Goal: Find contact information: Find contact information

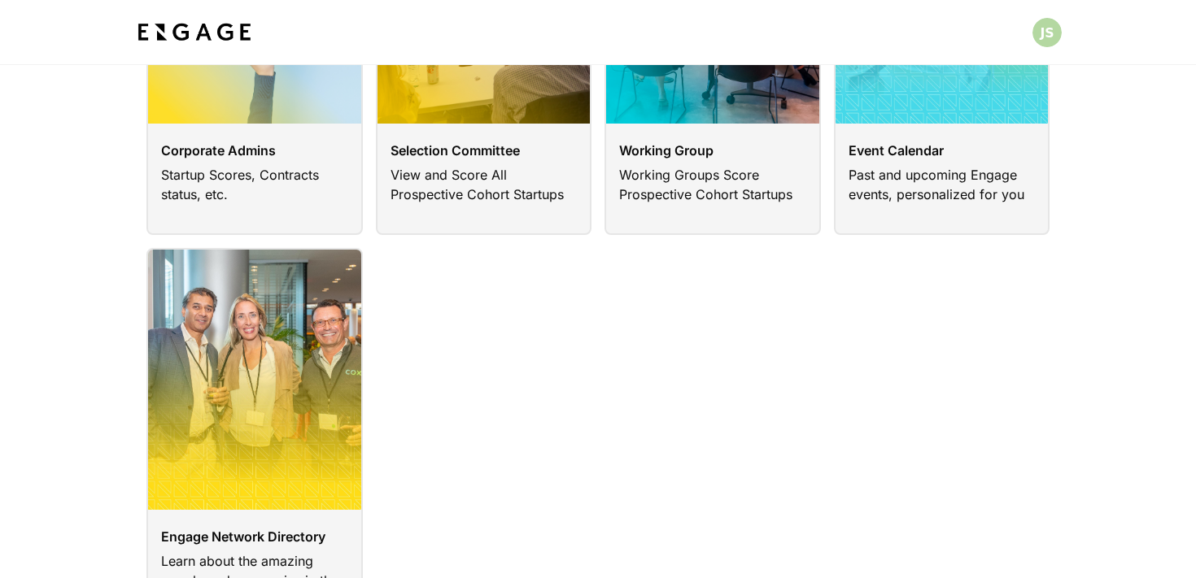
scroll to position [285, 0]
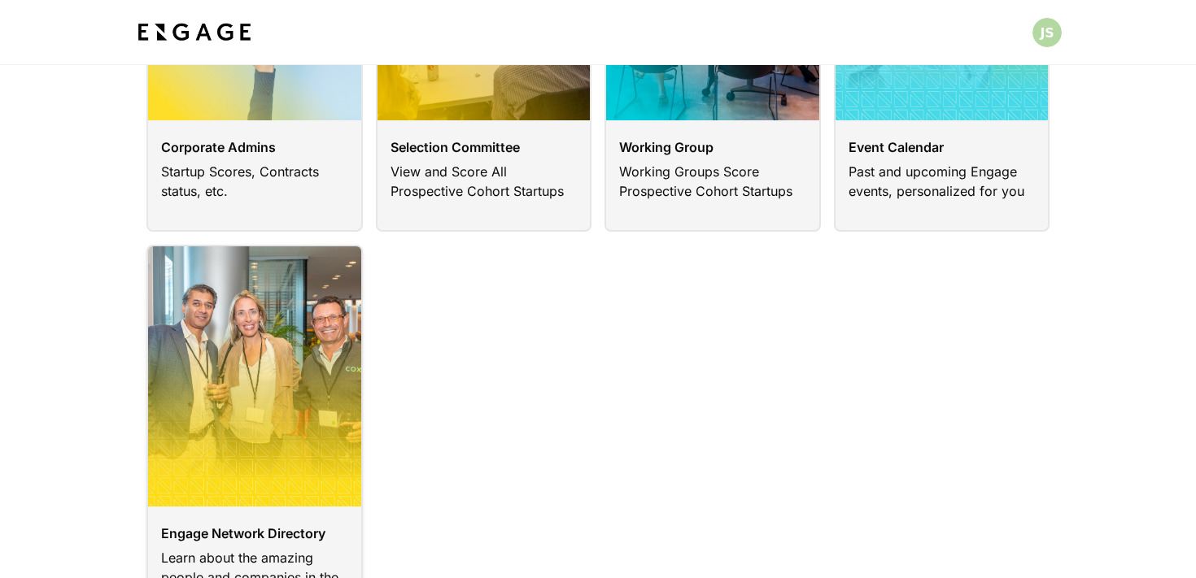
click at [242, 386] on link at bounding box center [254, 441] width 216 height 393
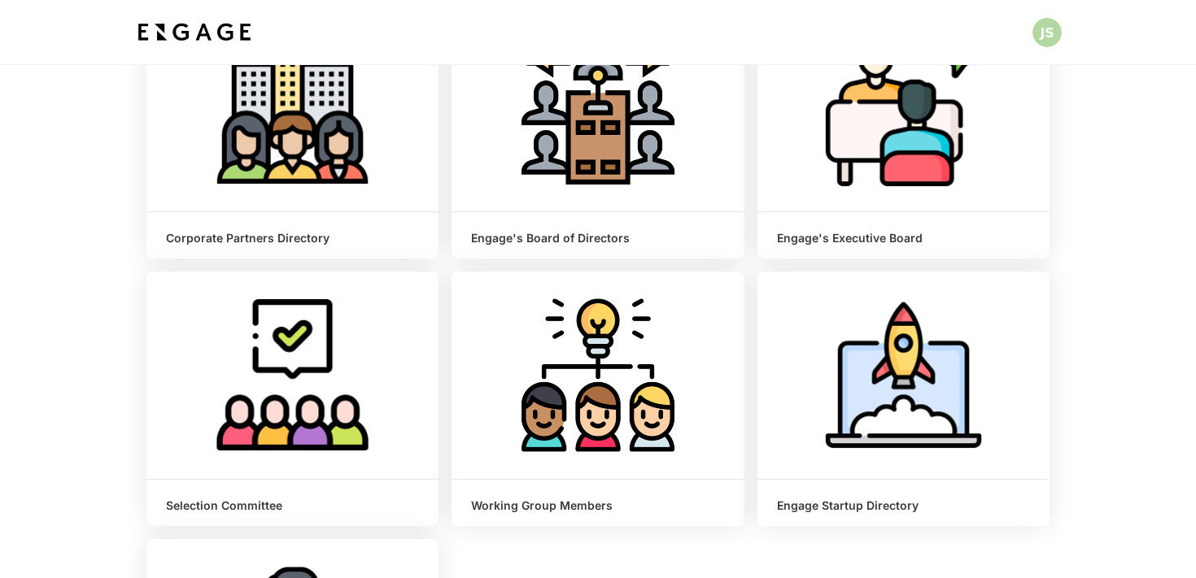
scroll to position [218, 0]
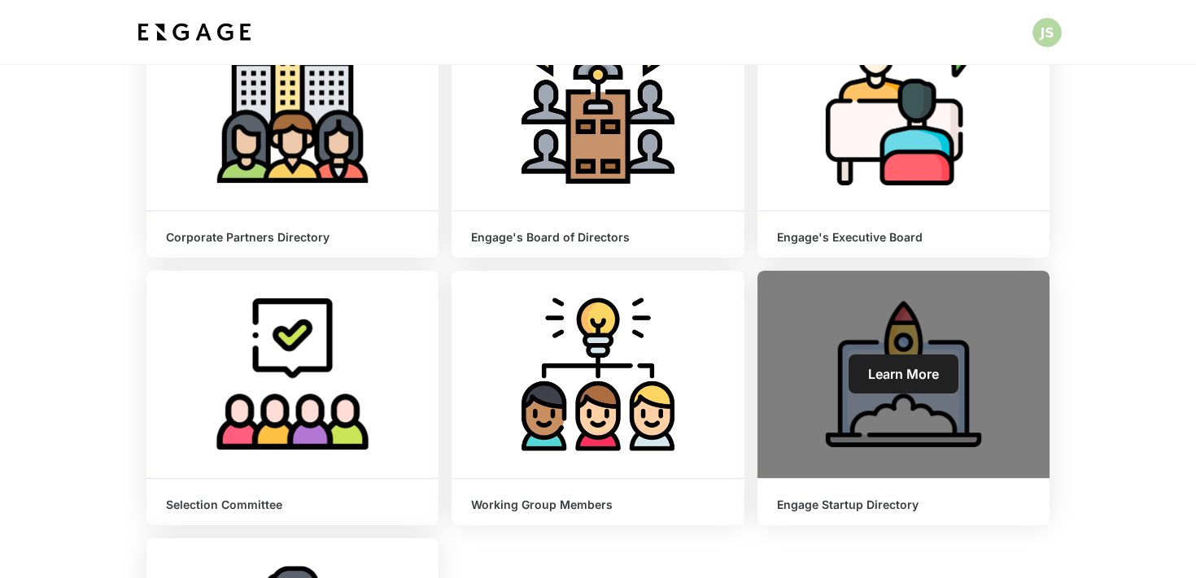
click at [872, 380] on span "Learn More" at bounding box center [903, 374] width 71 height 16
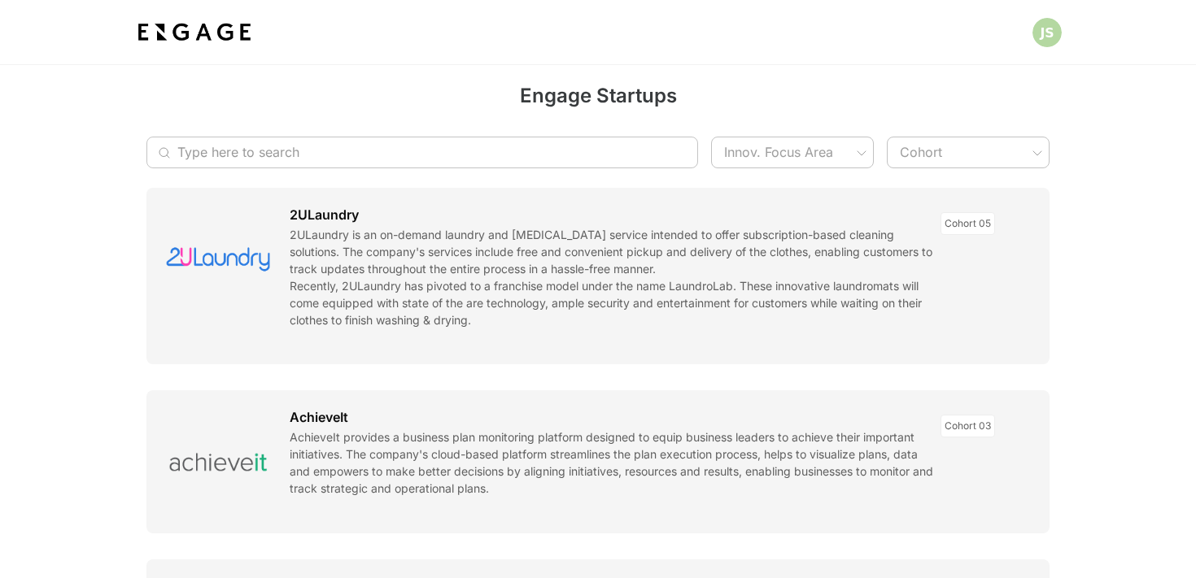
click at [437, 164] on input "Type here to search" at bounding box center [413, 153] width 473 height 32
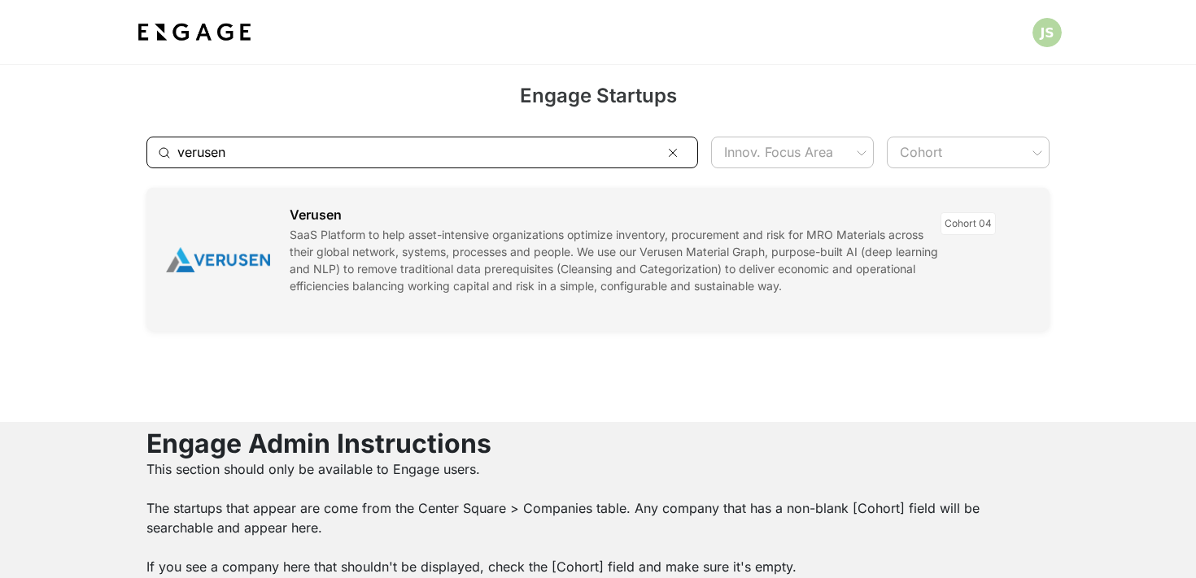
type input "verusen"
click at [414, 234] on link at bounding box center [597, 259] width 903 height 143
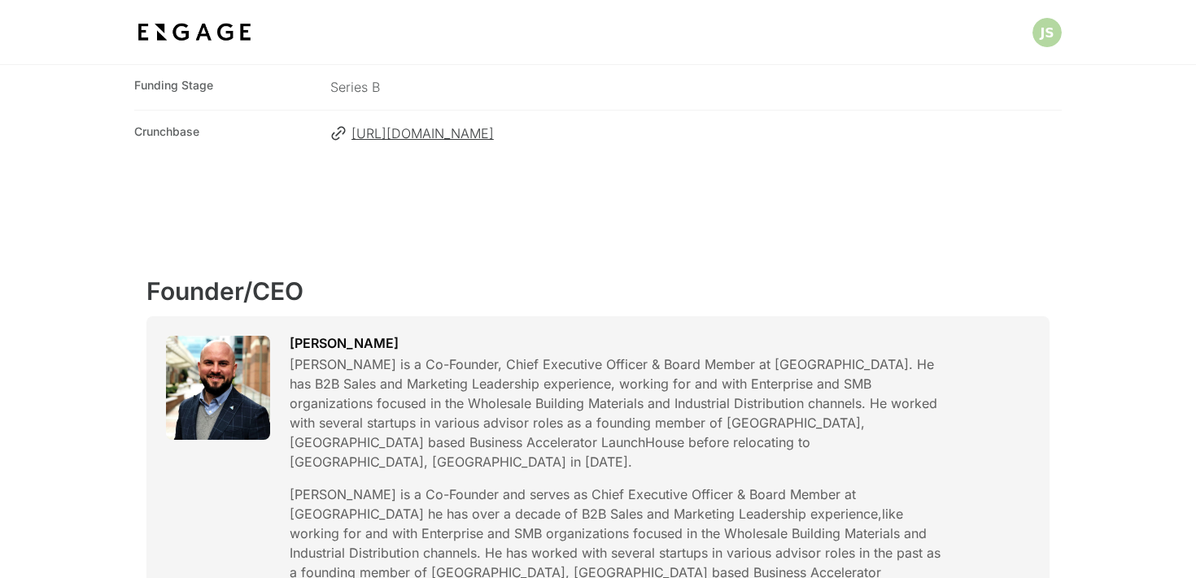
scroll to position [548, 0]
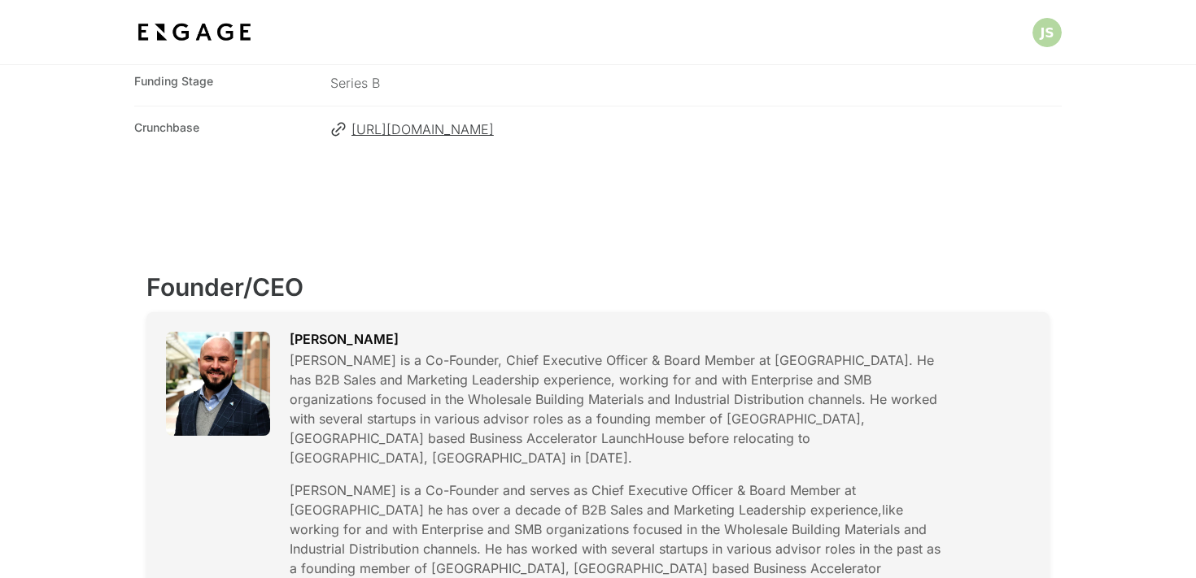
click at [791, 383] on link at bounding box center [597, 472] width 903 height 321
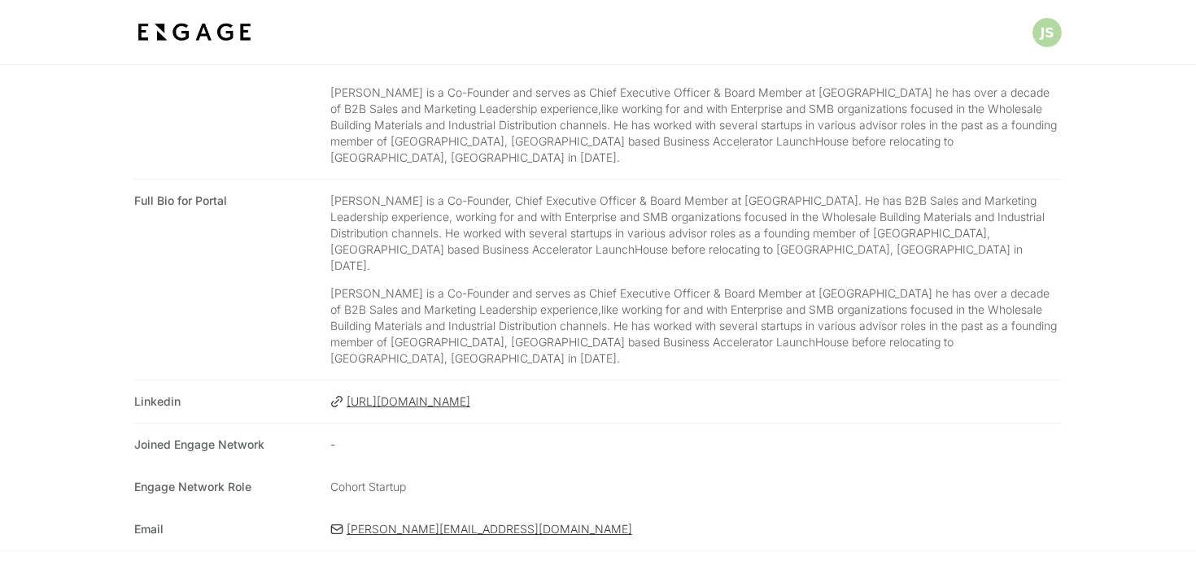
scroll to position [404, 0]
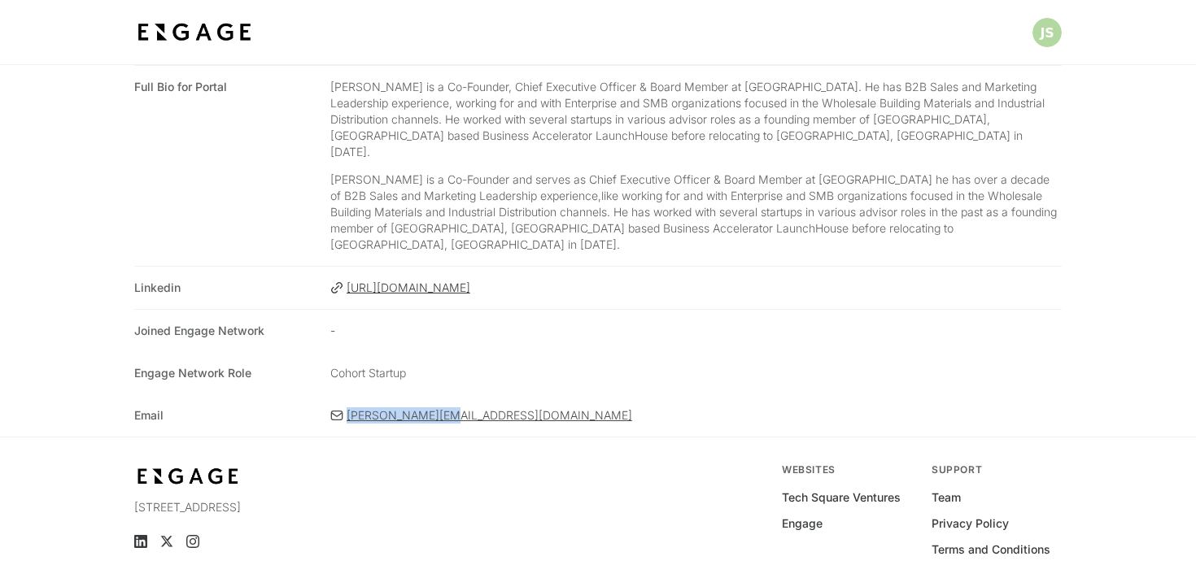
drag, startPoint x: 557, startPoint y: 358, endPoint x: 347, endPoint y: 351, distance: 210.8
click at [347, 395] on div "Email [PERSON_NAME][EMAIL_ADDRESS][DOMAIN_NAME]" at bounding box center [598, 416] width 928 height 42
copy span "[PERSON_NAME][EMAIL_ADDRESS][DOMAIN_NAME]"
